Goal: Information Seeking & Learning: Learn about a topic

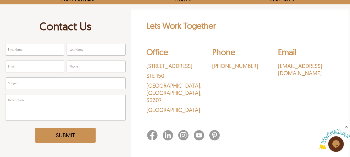
scroll to position [39, 0]
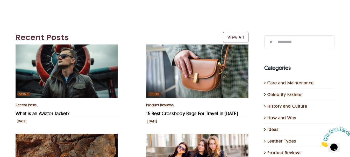
scroll to position [124, 0]
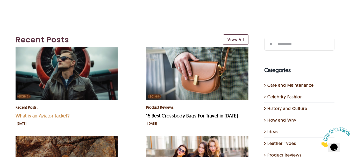
click at [63, 114] on link "What is an Aviator Jacket?" at bounding box center [43, 116] width 54 height 6
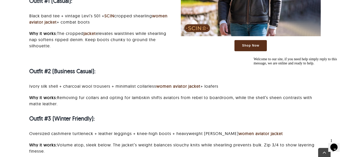
scroll to position [991, 0]
